Goal: Transaction & Acquisition: Purchase product/service

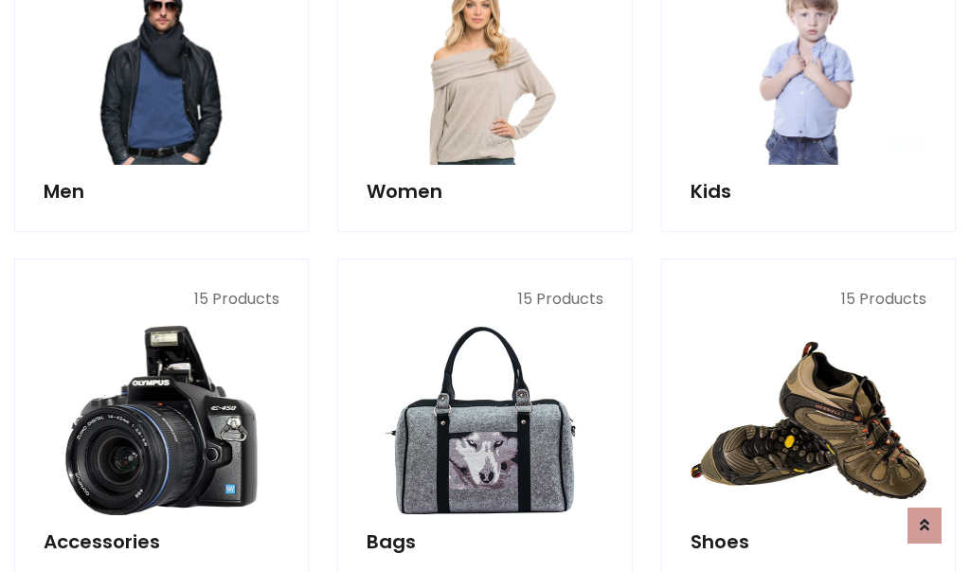
scroll to position [634, 0]
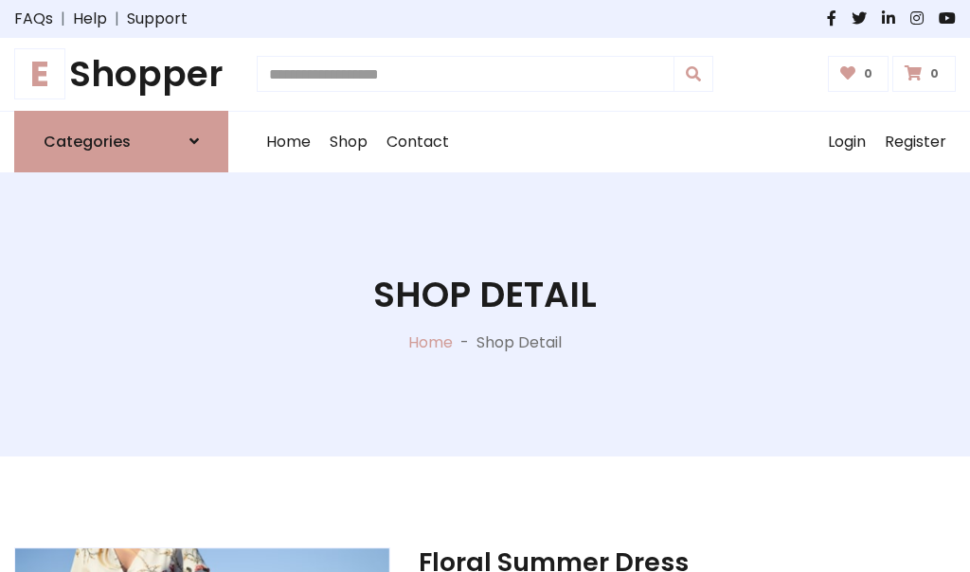
click at [121, 74] on h1 "E Shopper" at bounding box center [121, 74] width 214 height 43
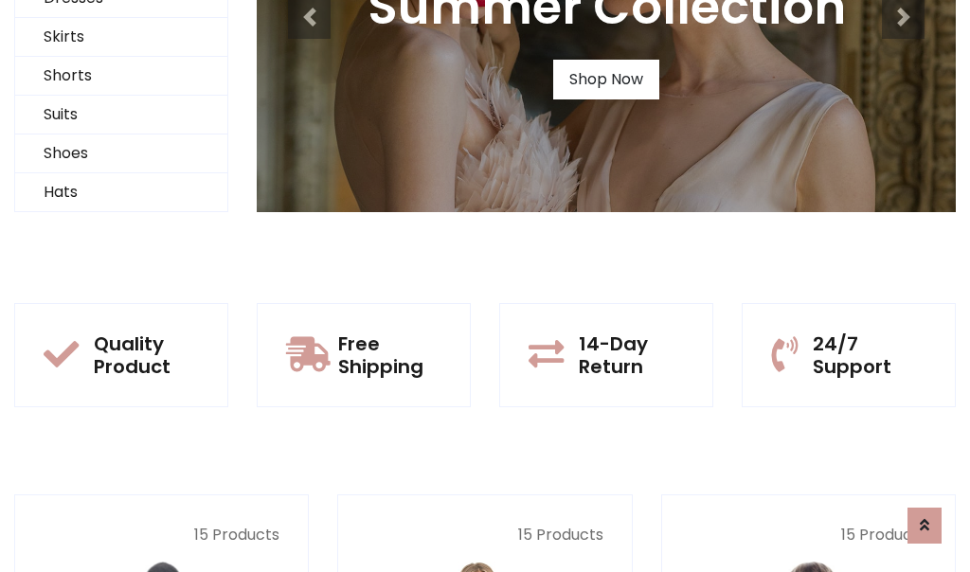
scroll to position [183, 0]
